Goal: Information Seeking & Learning: Learn about a topic

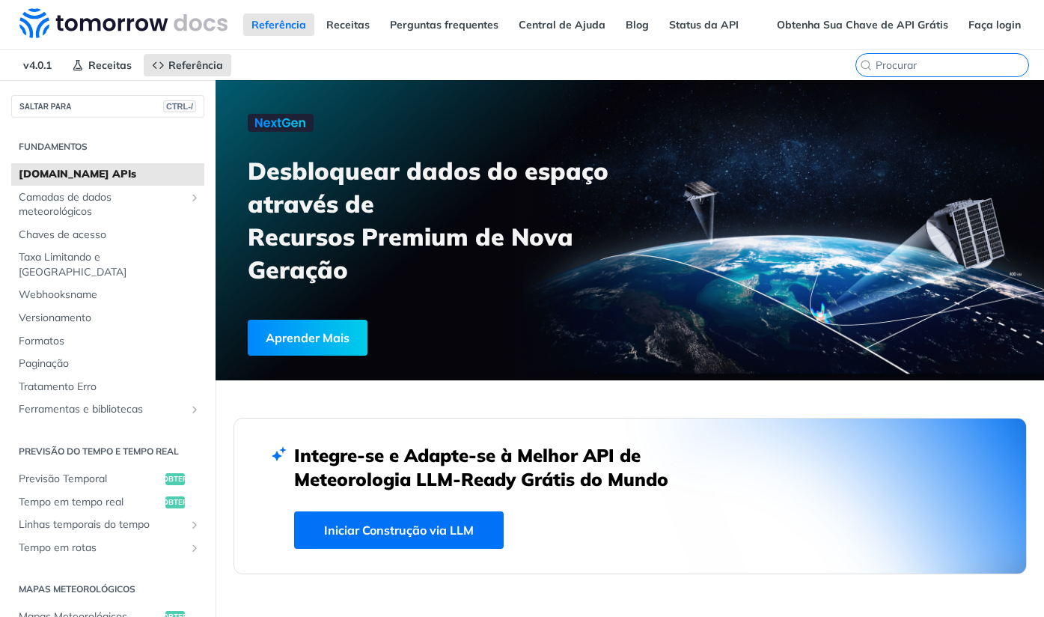
click at [943, 67] on input "CTRL-K" at bounding box center [952, 64] width 153 height 13
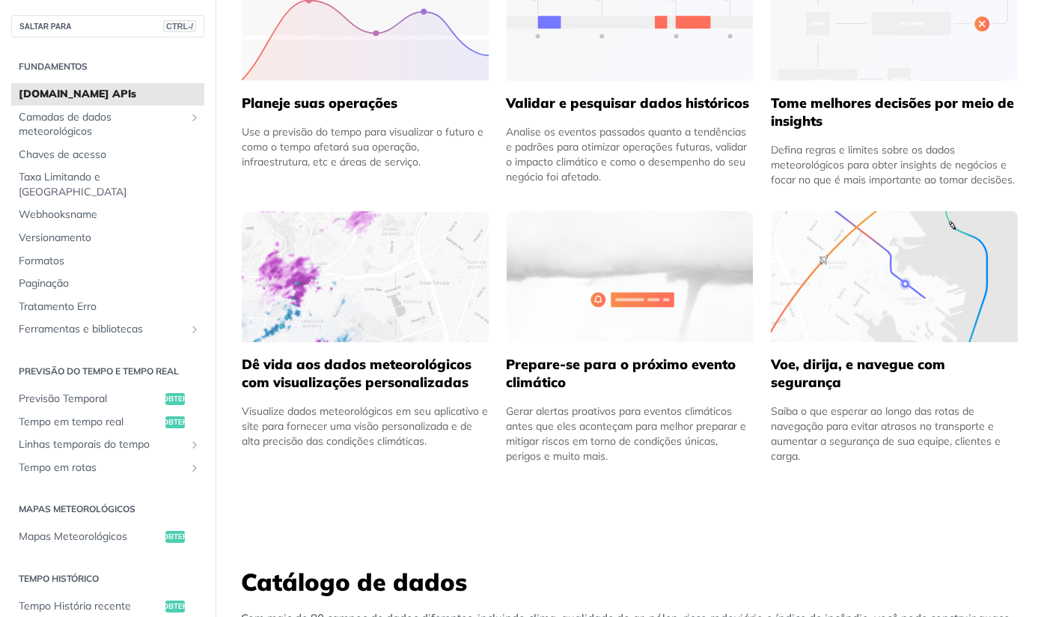
scroll to position [749, 0]
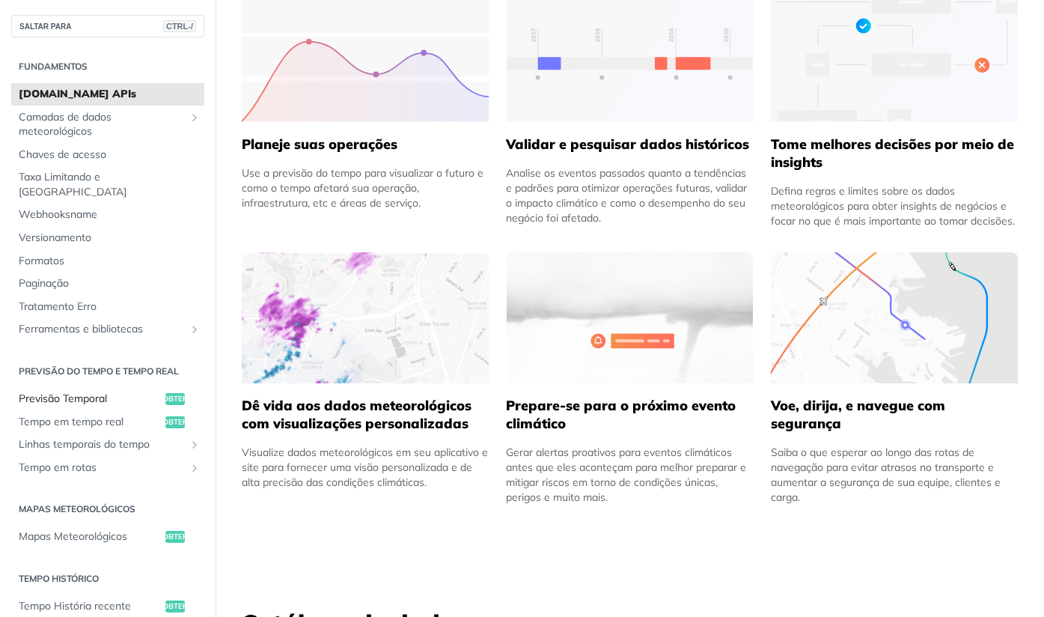
type input "Pindamonhangaba"
click at [76, 391] on span "Previsão Temporal" at bounding box center [90, 398] width 143 height 15
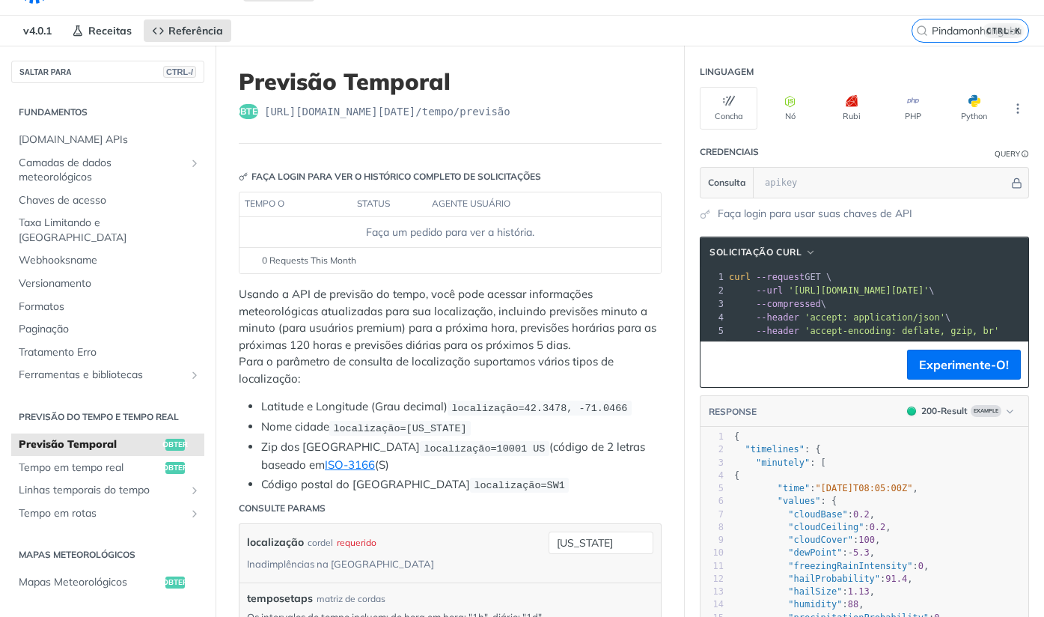
scroll to position [75, 0]
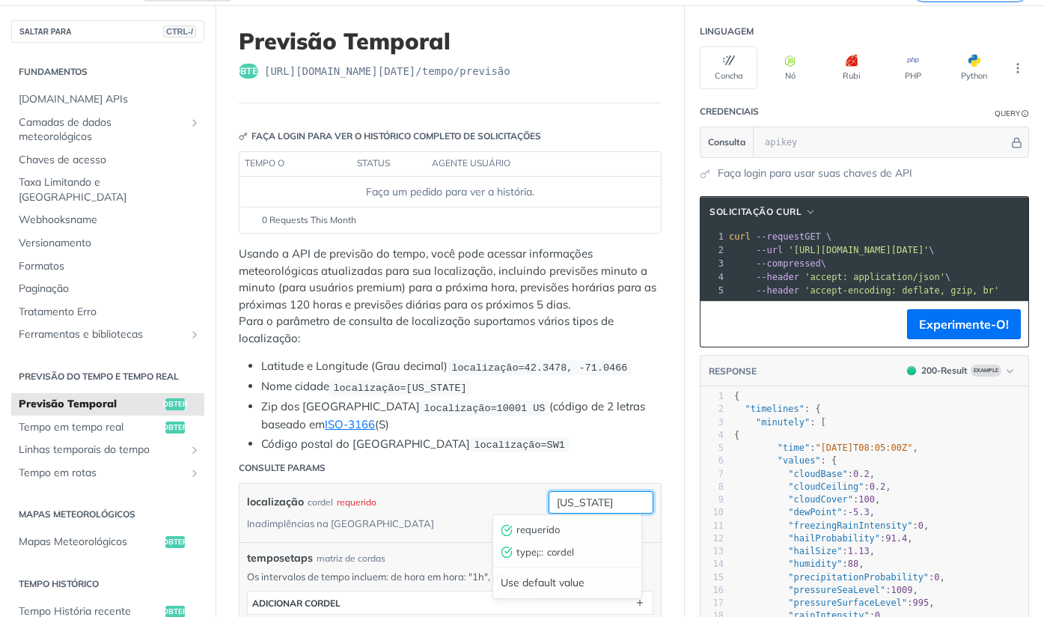
drag, startPoint x: 567, startPoint y: 499, endPoint x: 594, endPoint y: 497, distance: 27.0
click at [575, 499] on input "[US_STATE]" at bounding box center [601, 502] width 105 height 22
drag, startPoint x: 582, startPoint y: 501, endPoint x: 492, endPoint y: 493, distance: 90.9
click at [497, 493] on div "localização cordel requerido Inadimplências na [GEOGRAPHIC_DATA] [US_STATE] req…" at bounding box center [450, 512] width 406 height 43
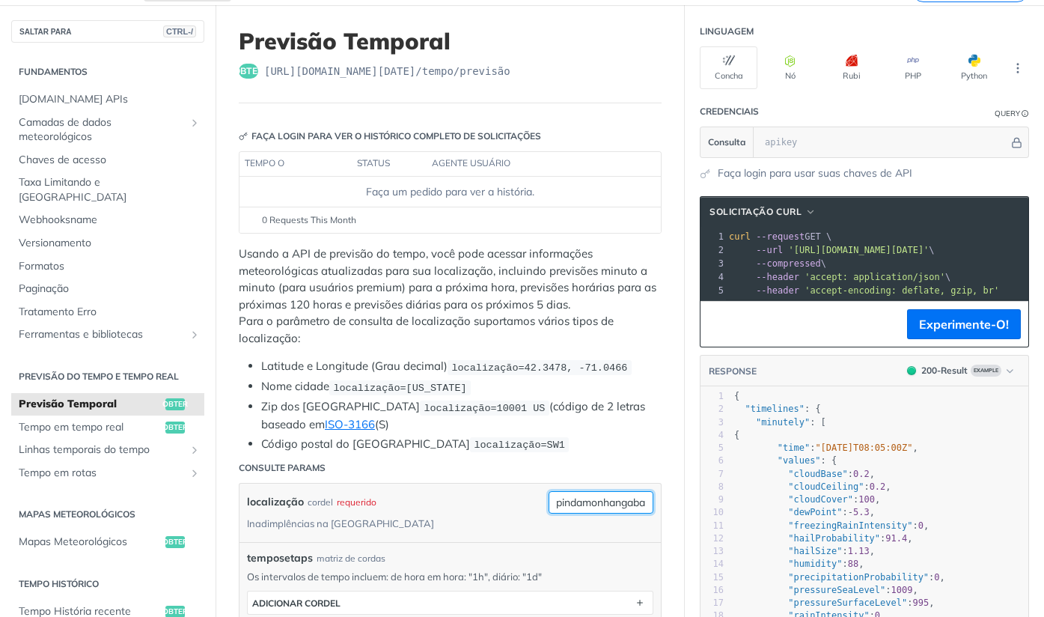
type input "pindamonhangaba"
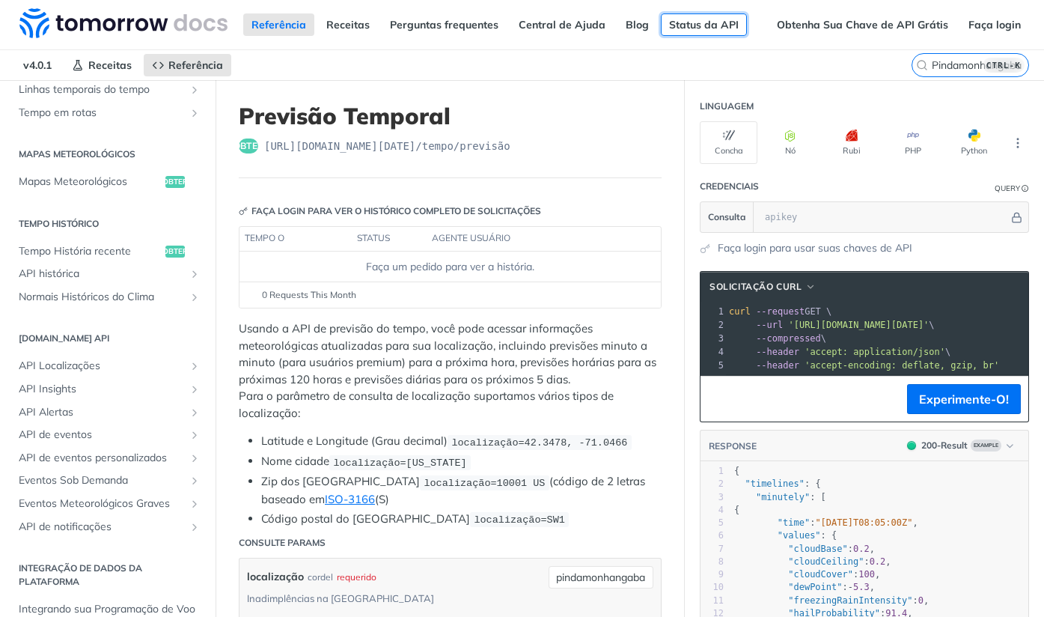
scroll to position [0, 0]
click at [680, 25] on link "Status da API" at bounding box center [704, 24] width 86 height 22
